Goal: Transaction & Acquisition: Purchase product/service

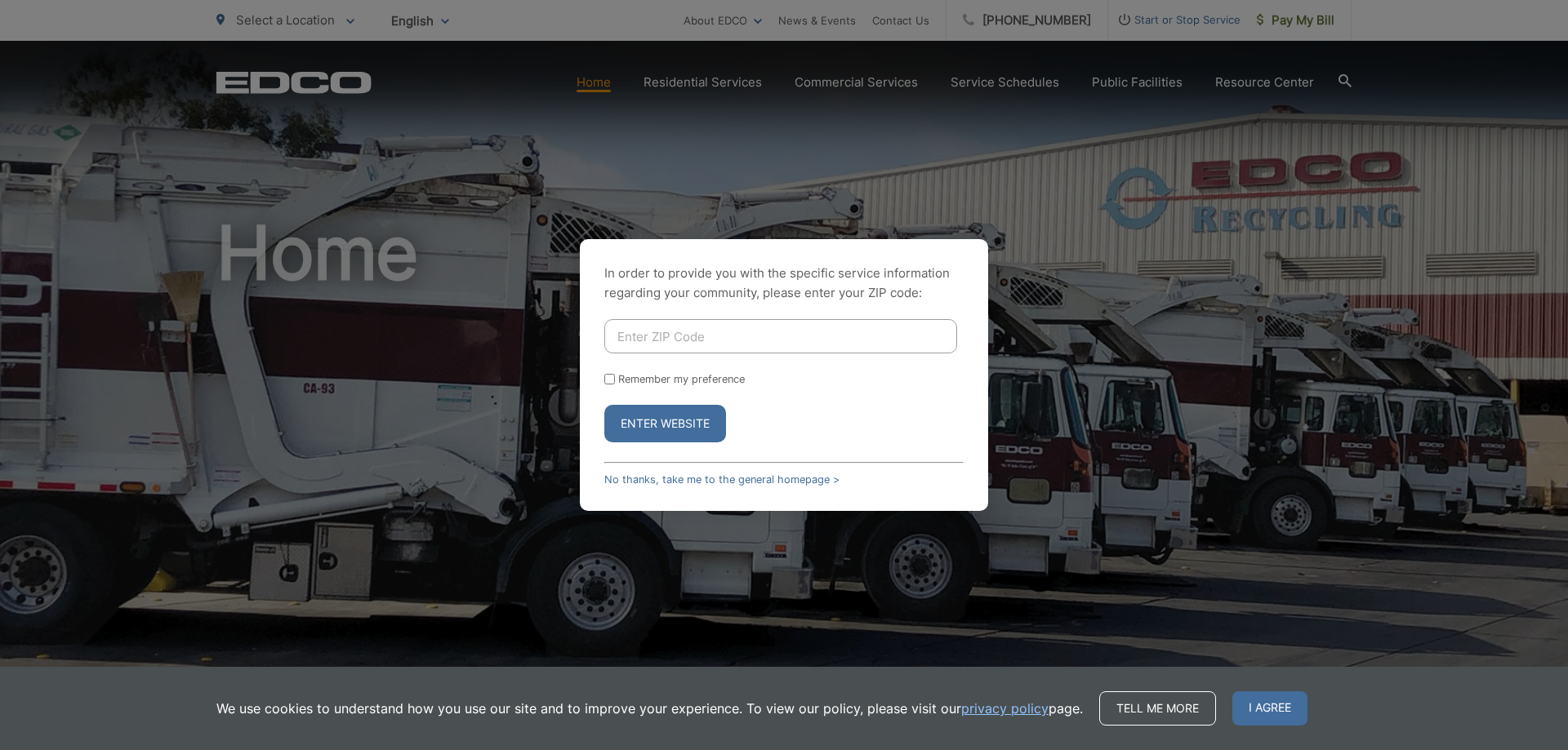
click at [707, 345] on input "Enter ZIP Code" at bounding box center [781, 336] width 353 height 35
type input "92078"
click at [604, 405] on button "Enter Website" at bounding box center [665, 424] width 122 height 37
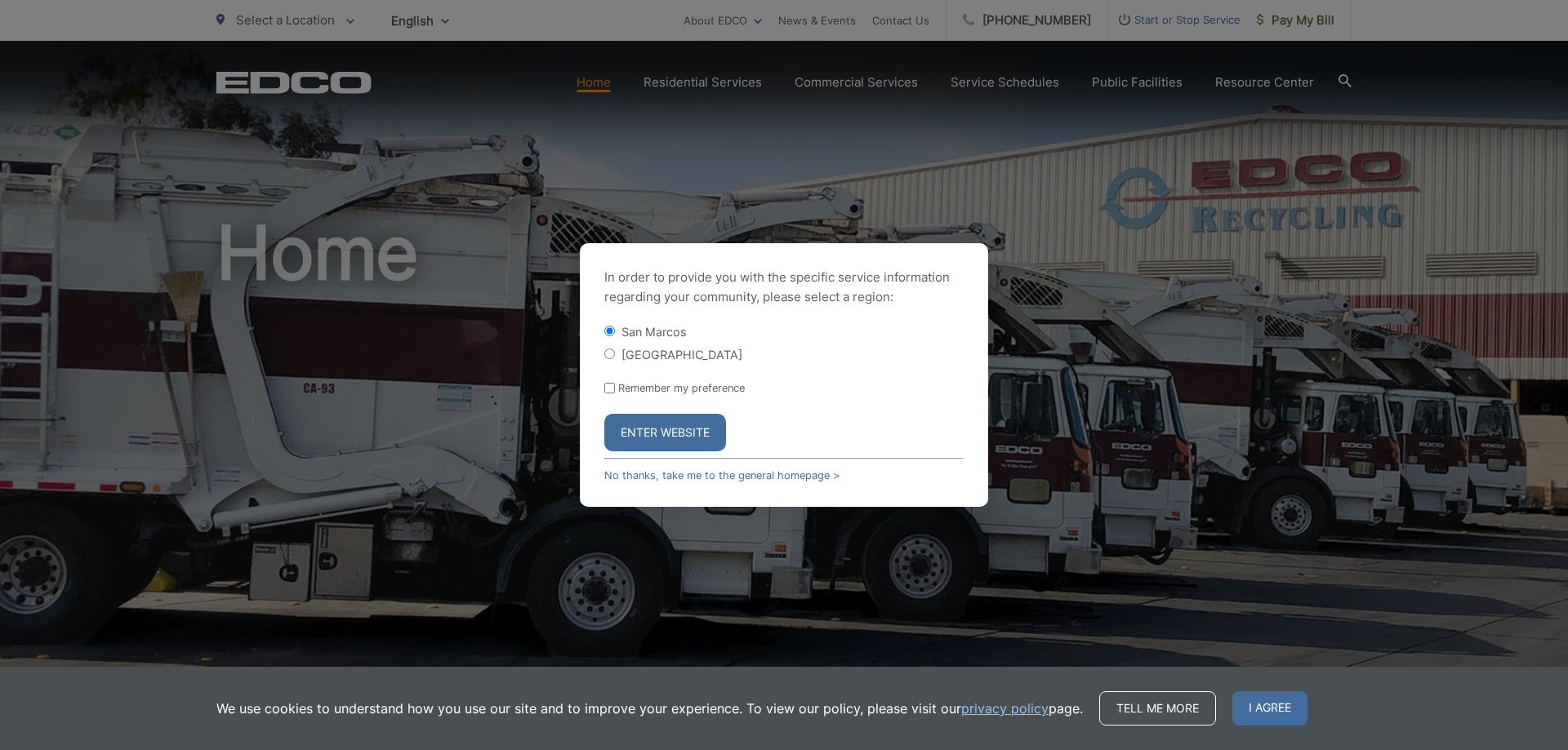
click at [612, 356] on input "[GEOGRAPHIC_DATA]" at bounding box center [609, 354] width 11 height 11
radio input "true"
click at [675, 437] on button "Enter Website" at bounding box center [665, 432] width 122 height 37
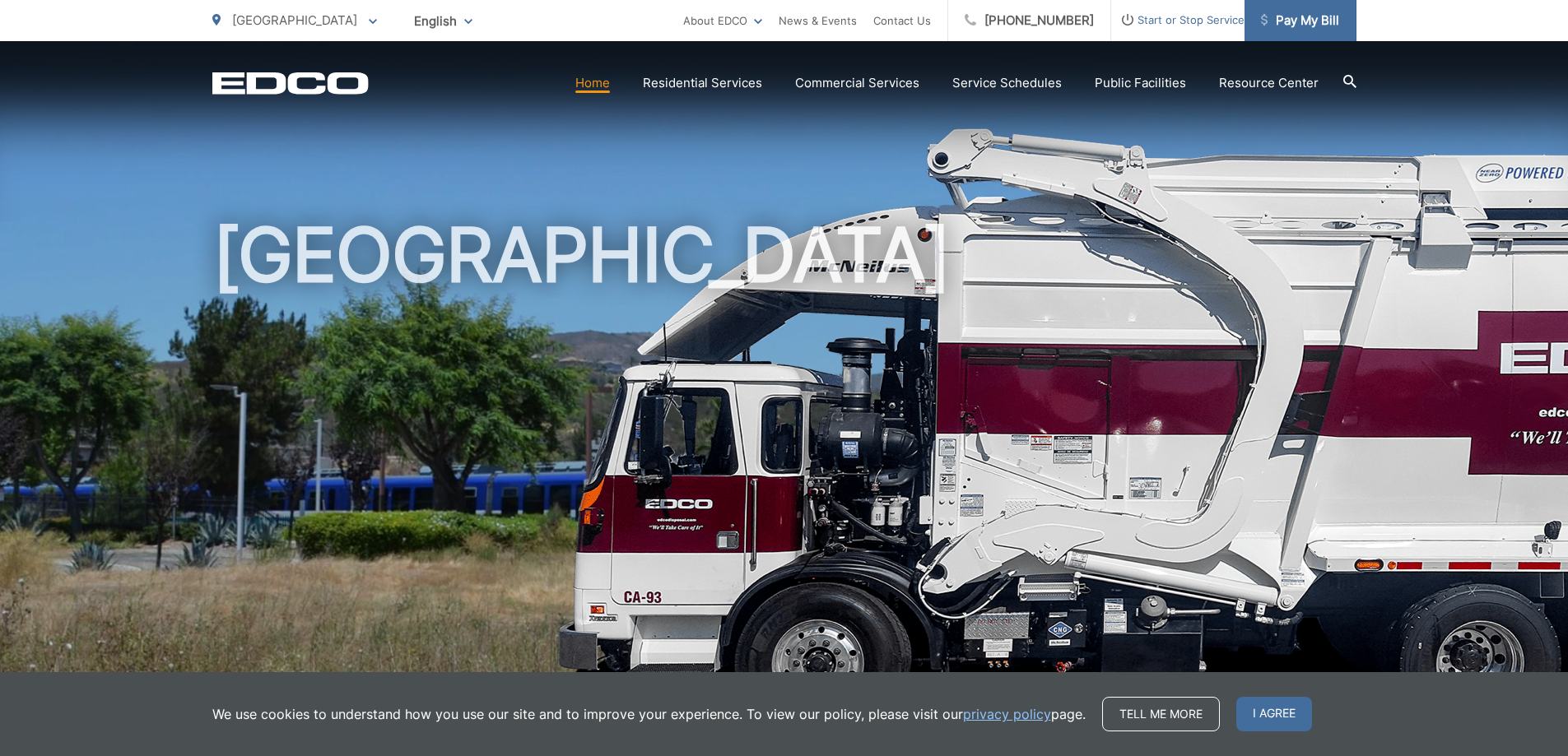
click at [1306, 25] on span "Pay My Bill" at bounding box center [1300, 20] width 78 height 20
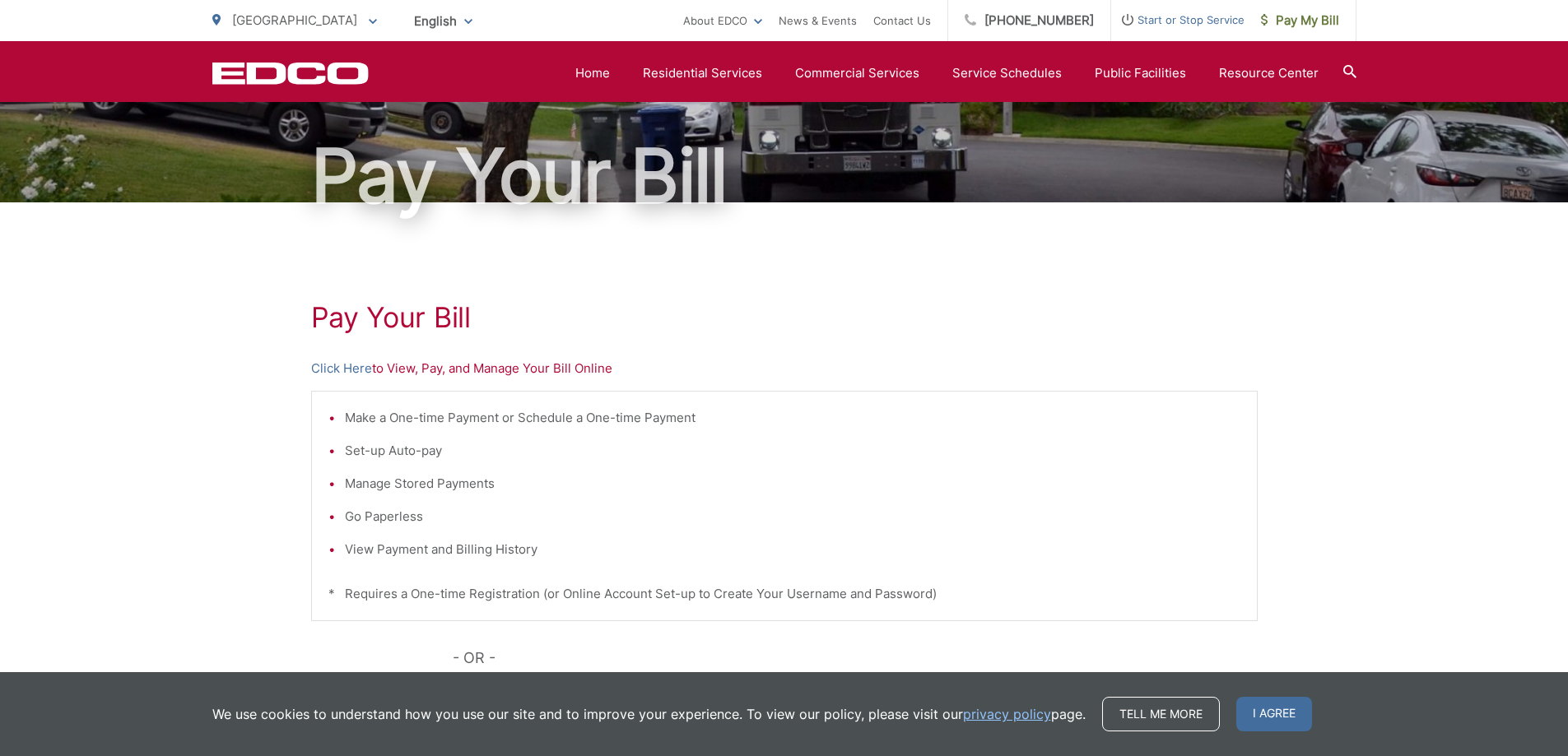
scroll to position [85, 0]
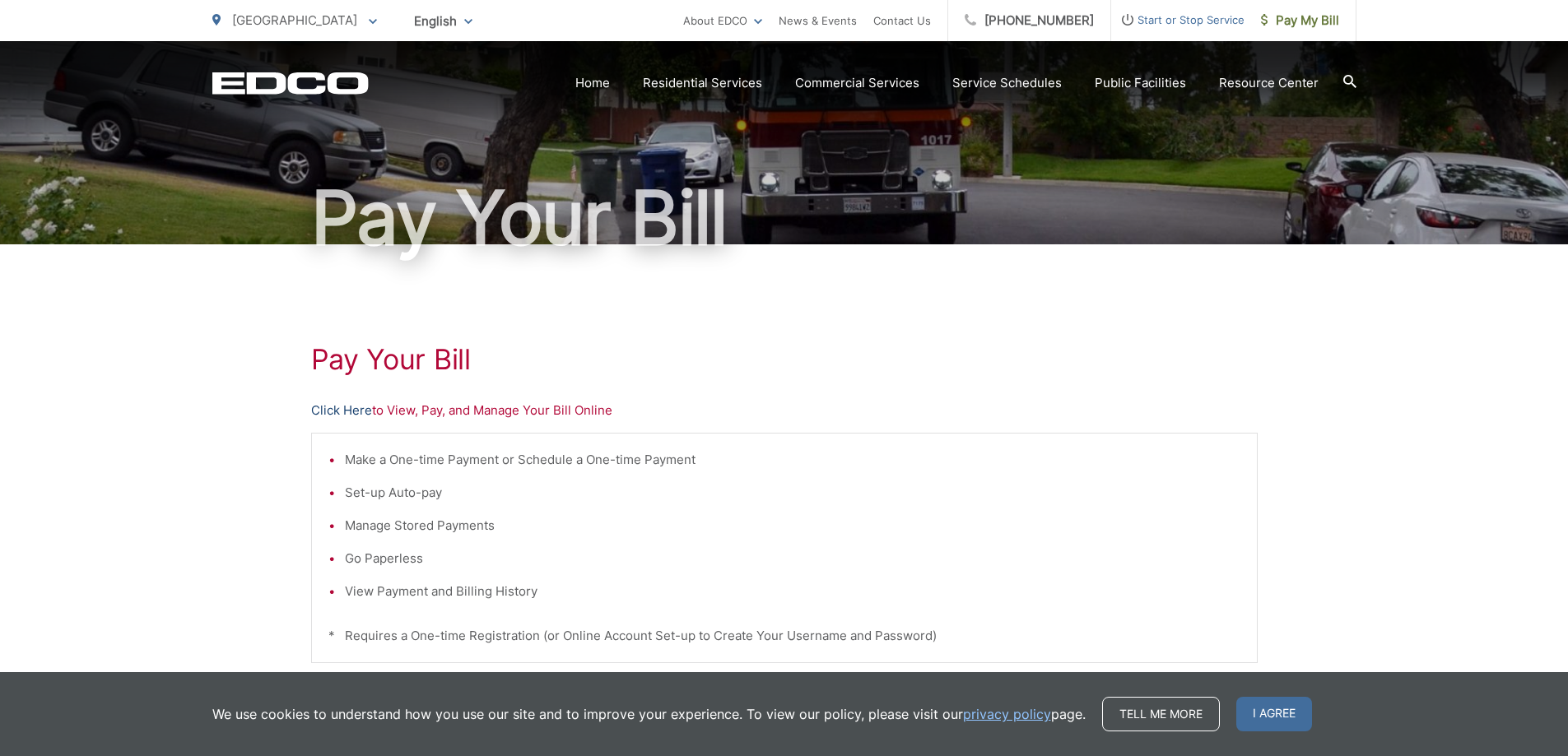
click at [360, 404] on link "Click Here" at bounding box center [341, 410] width 61 height 20
